Goal: Task Accomplishment & Management: Use online tool/utility

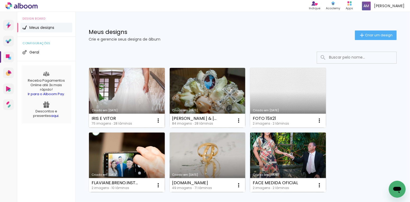
click at [134, 93] on link "Criado em [DATE]" at bounding box center [127, 98] width 76 height 60
click at [135, 83] on link "Criado em [DATE]" at bounding box center [127, 98] width 76 height 60
